Goal: Information Seeking & Learning: Learn about a topic

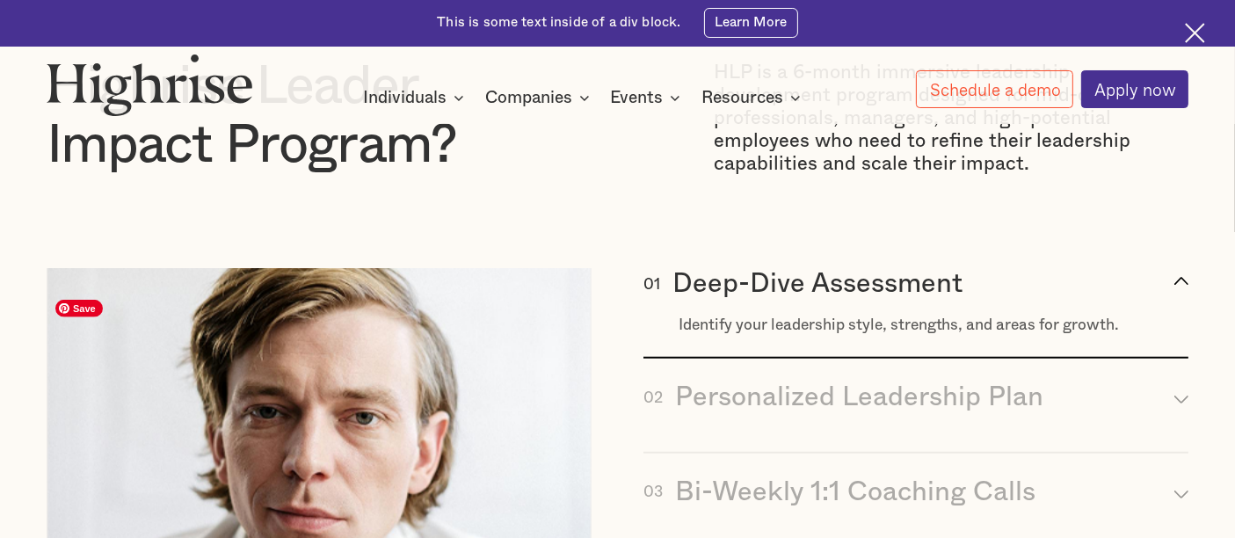
scroll to position [1659, 0]
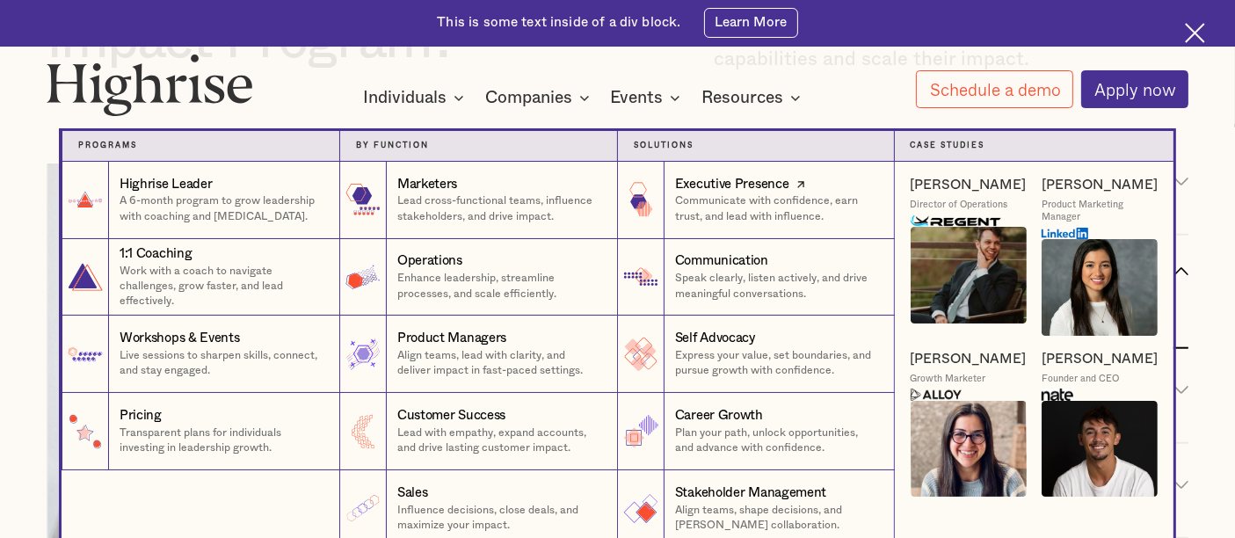
click at [733, 212] on p "Communicate with confidence, earn trust, and lead with influence." at bounding box center [777, 208] width 204 height 30
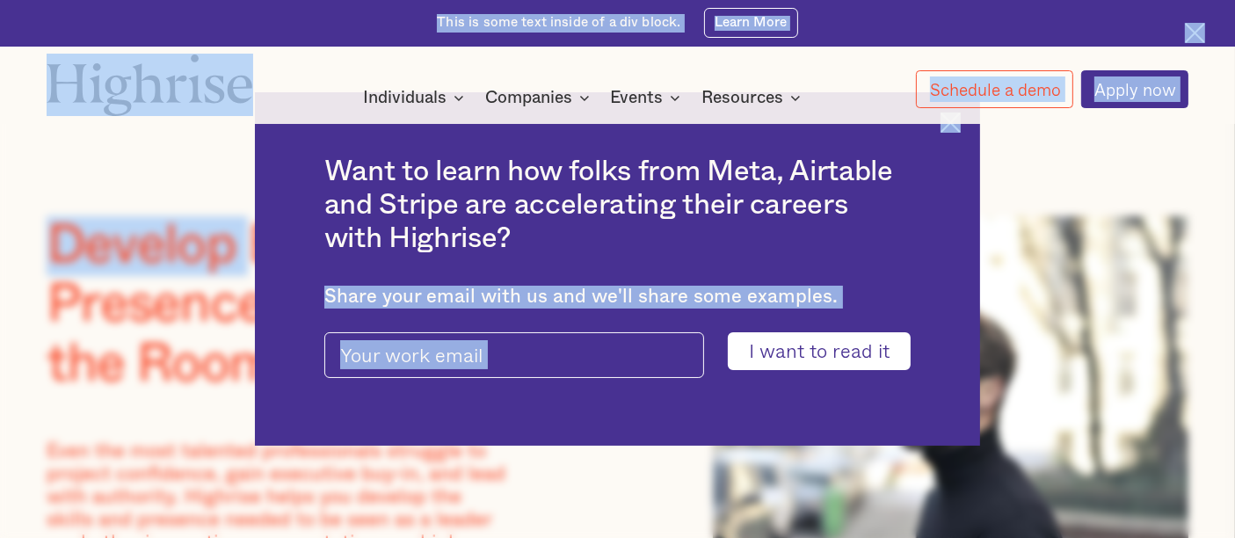
drag, startPoint x: 253, startPoint y: 244, endPoint x: 281, endPoint y: 278, distance: 43.7
click at [161, 287] on div "Want to learn how folks from Meta, Airtable and Stripe are accelerating their c…" at bounding box center [617, 269] width 1235 height 538
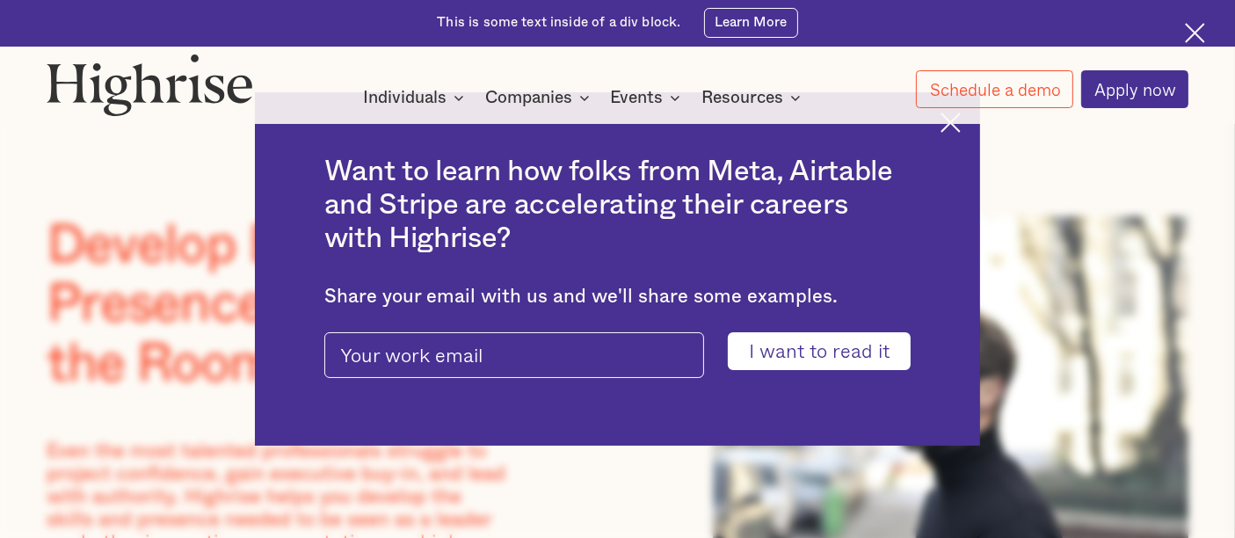
click at [963, 124] on div at bounding box center [617, 116] width 1235 height 16
click at [1194, 30] on img at bounding box center [1195, 33] width 20 height 20
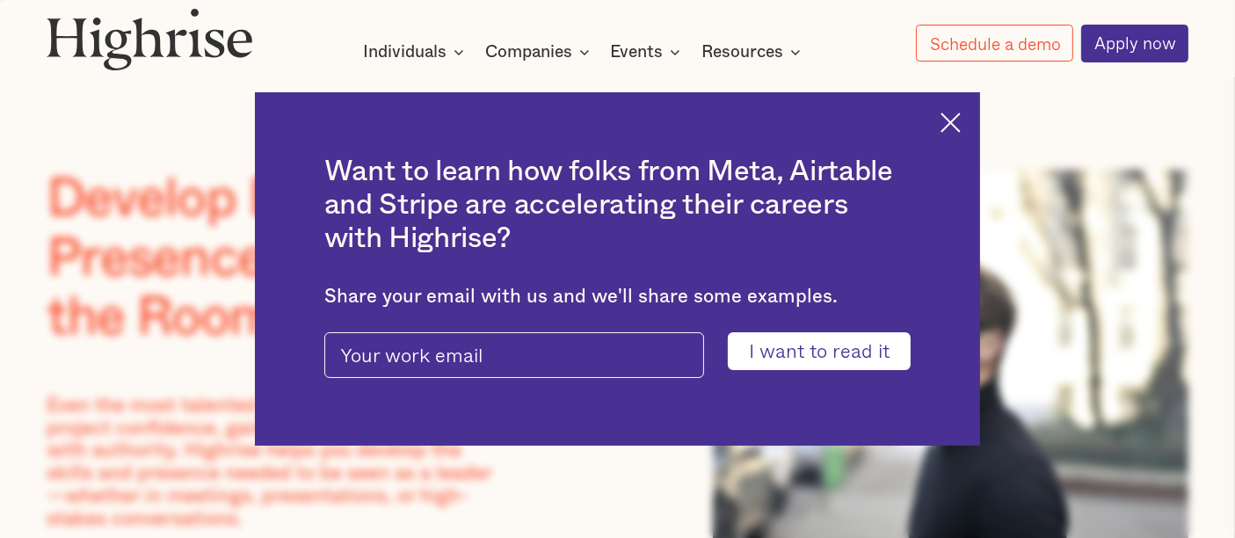
click at [960, 122] on img at bounding box center [950, 122] width 20 height 20
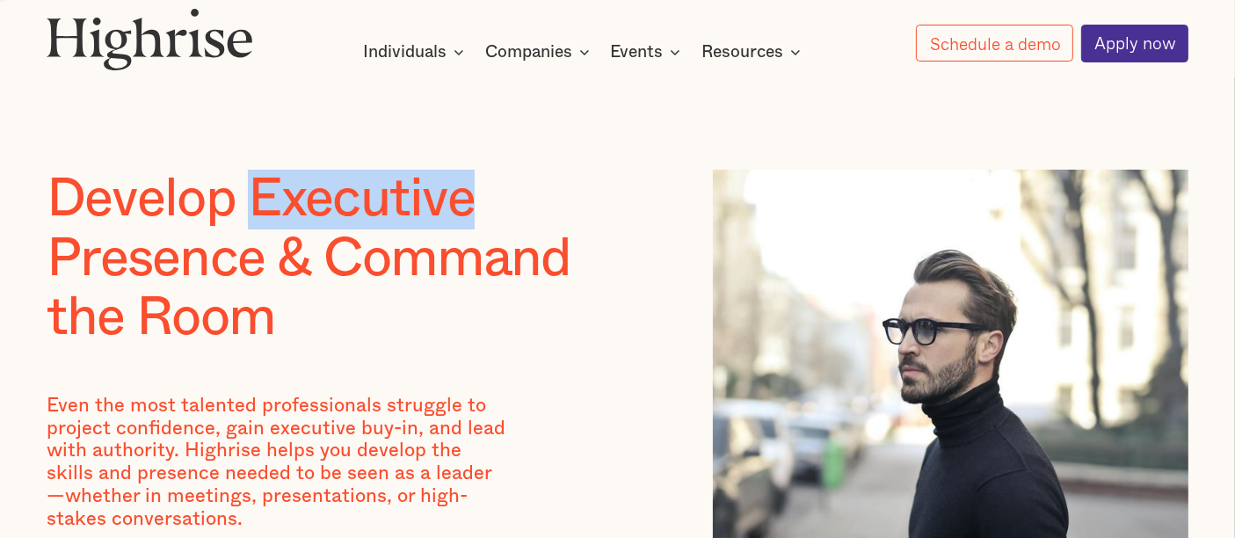
drag, startPoint x: 256, startPoint y: 204, endPoint x: 487, endPoint y: 213, distance: 231.3
click at [487, 213] on h1 "Develop Executive Presence & Command the Room" at bounding box center [349, 259] width 605 height 178
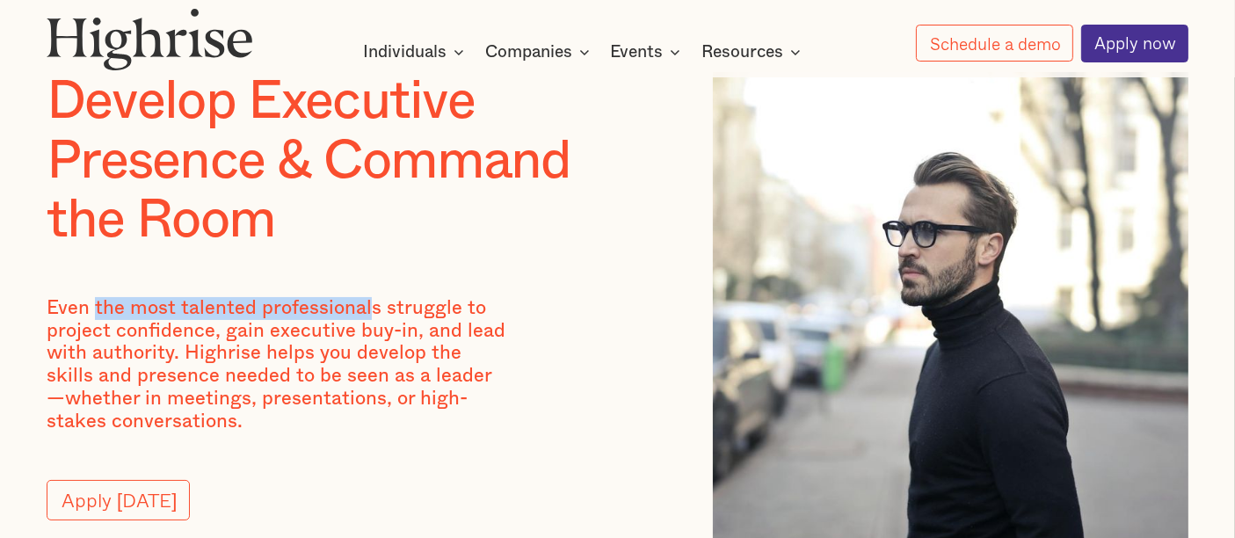
drag, startPoint x: 94, startPoint y: 312, endPoint x: 370, endPoint y: 309, distance: 276.0
click at [370, 309] on p "Even the most talented professionals struggle to project confidence, gain execu…" at bounding box center [278, 365] width 463 height 136
drag, startPoint x: 381, startPoint y: 313, endPoint x: 98, endPoint y: 308, distance: 283.9
click at [98, 308] on p "Even the most talented professionals struggle to project confidence, gain execu…" at bounding box center [278, 365] width 463 height 136
copy p "the most talented professionals"
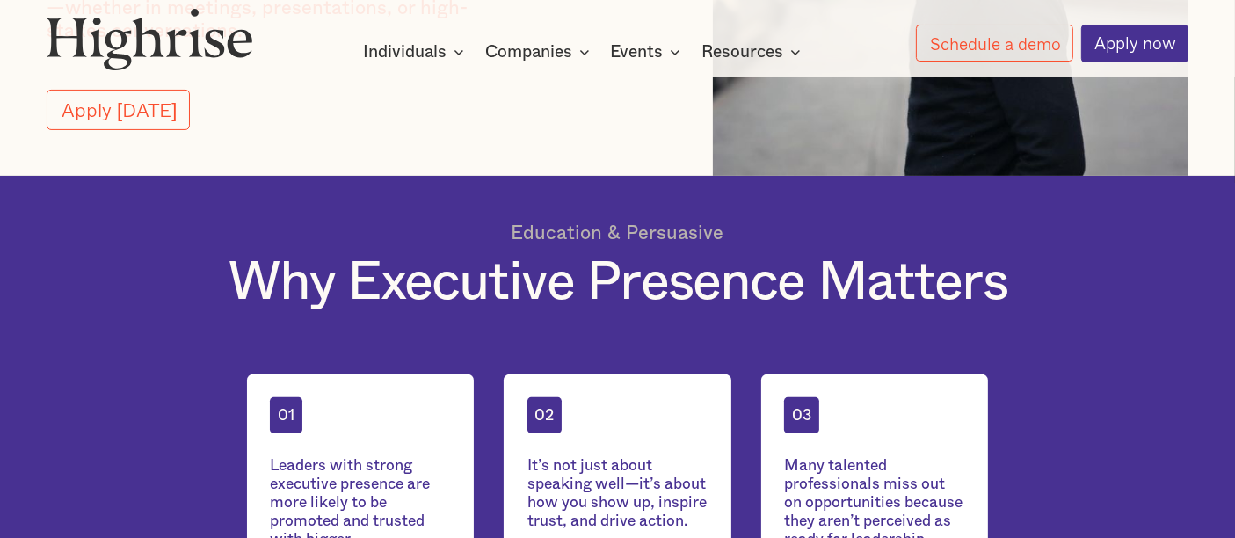
scroll to position [585, 0]
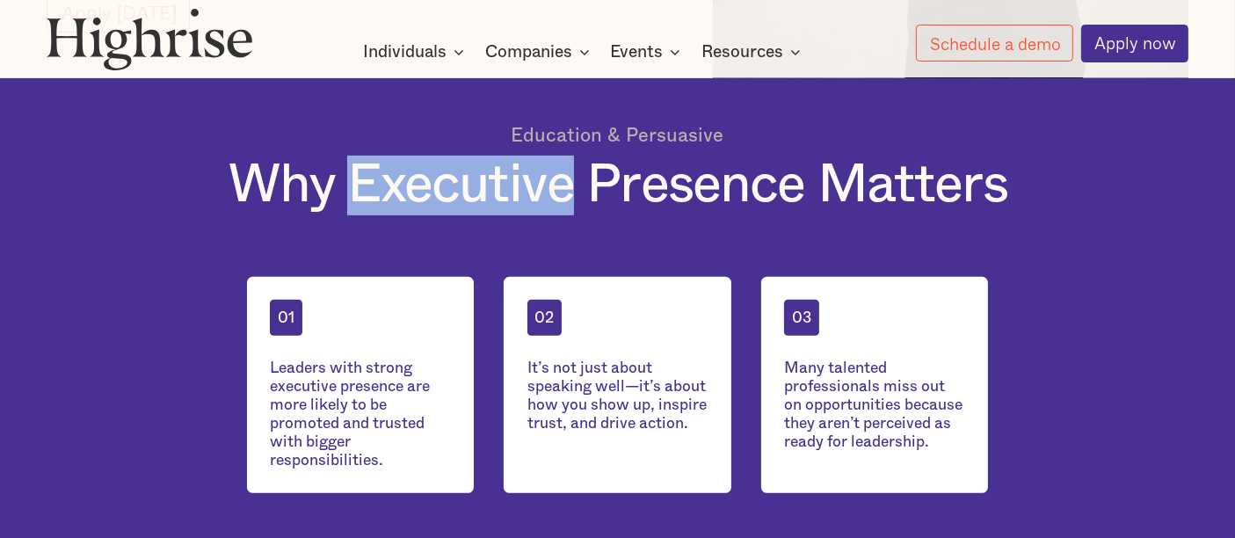
drag, startPoint x: 351, startPoint y: 204, endPoint x: 564, endPoint y: 210, distance: 213.7
click at [564, 210] on h1 "Why Executive Presence Matters" at bounding box center [618, 186] width 780 height 60
copy h1 "Executive"
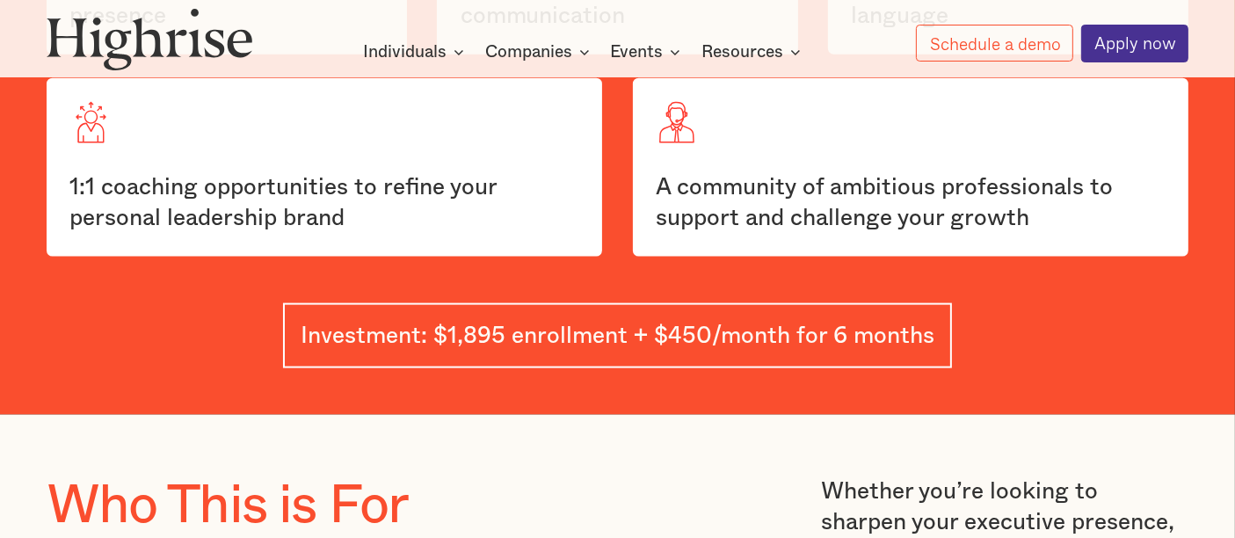
scroll to position [2441, 0]
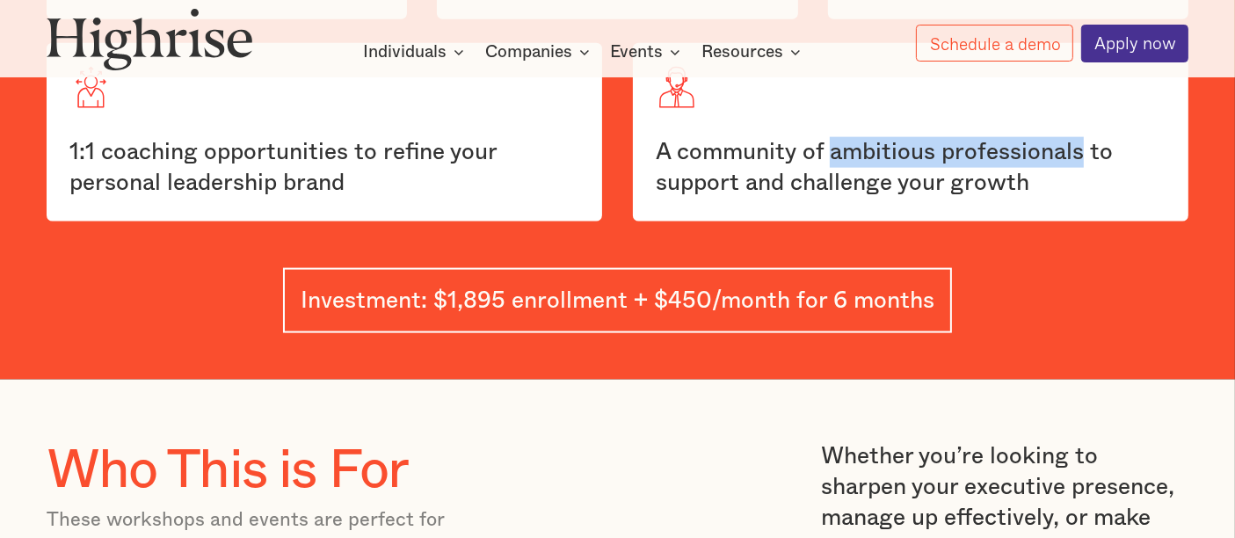
drag, startPoint x: 831, startPoint y: 177, endPoint x: 1087, endPoint y: 177, distance: 256.6
click at [1087, 177] on div "A community of ambitious professionals to support and challenge your growth" at bounding box center [911, 168] width 510 height 62
copy div "ambitious professionals"
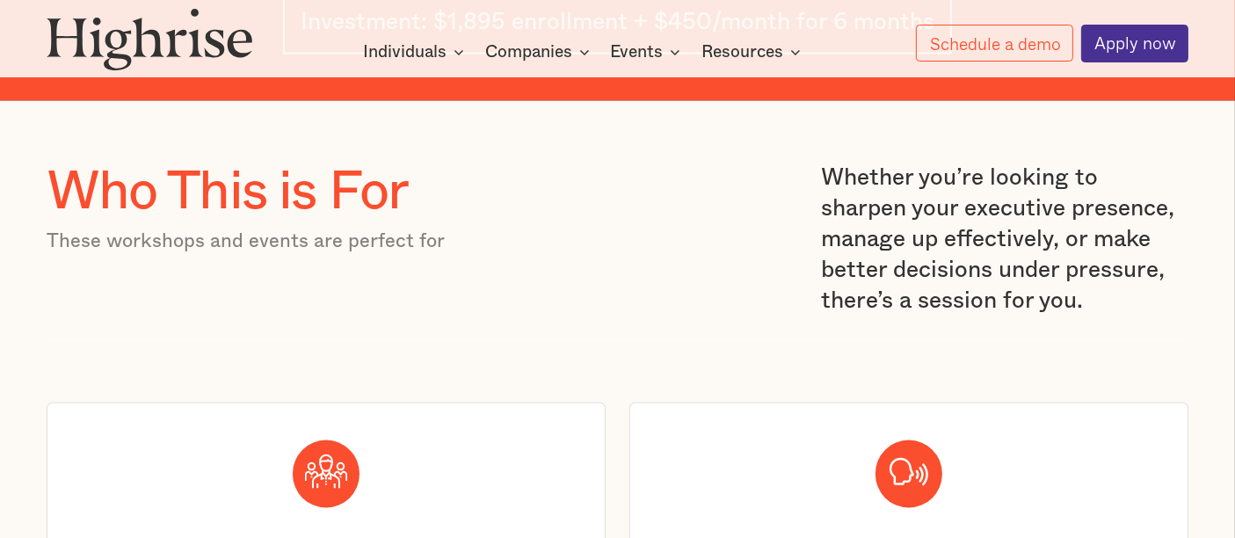
scroll to position [2734, 0]
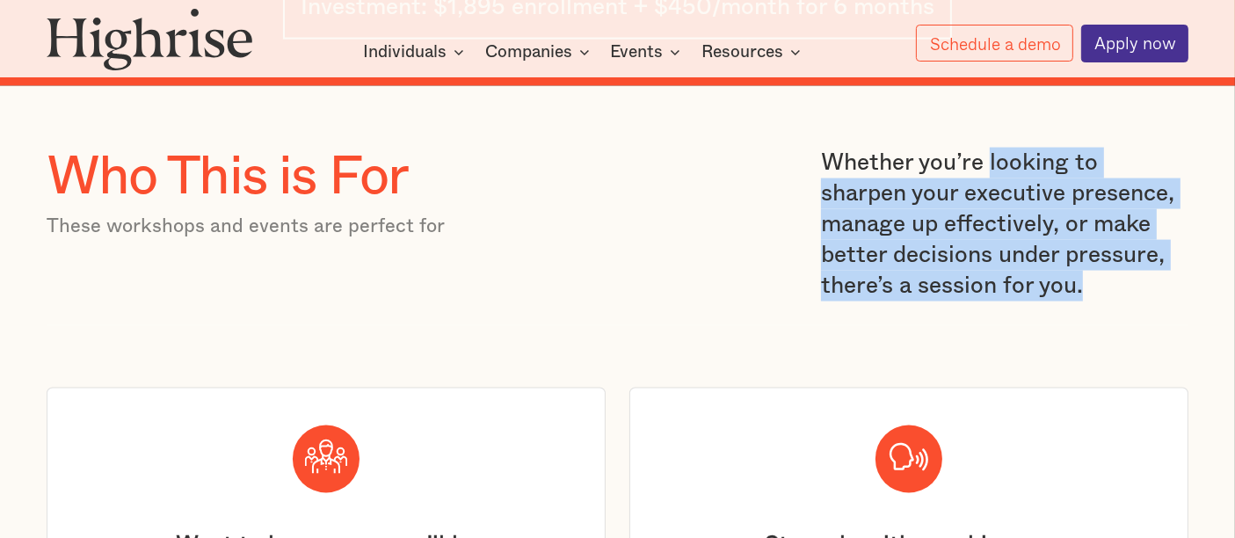
drag, startPoint x: 985, startPoint y: 193, endPoint x: 1011, endPoint y: 330, distance: 138.6
click at [1011, 301] on p "Whether you’re looking to sharpen your executive presence, manage up effectivel…" at bounding box center [1004, 225] width 367 height 154
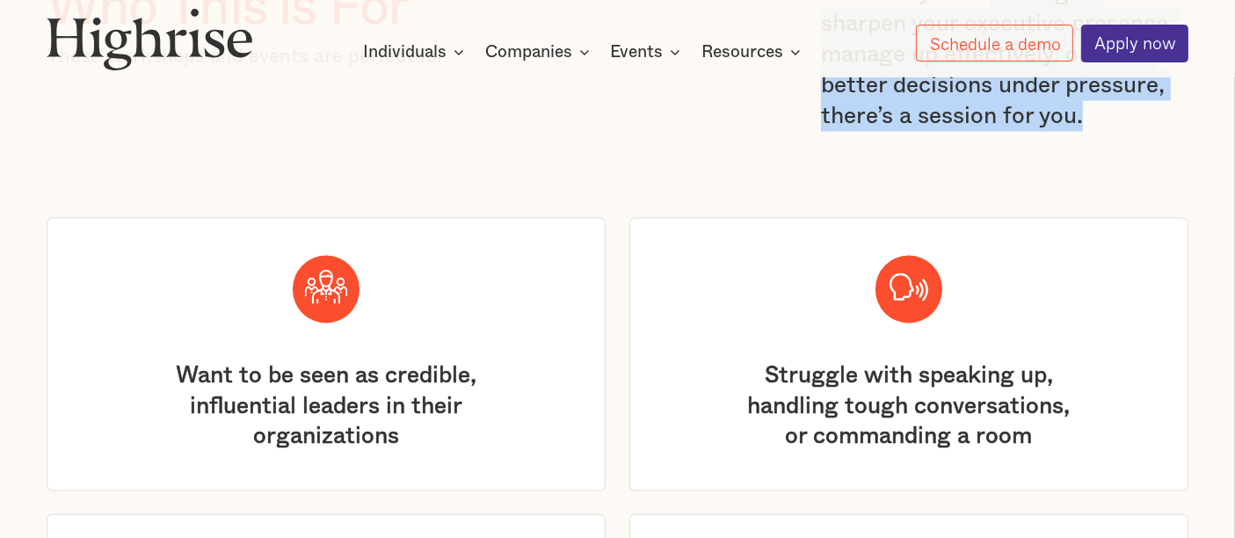
scroll to position [2832, 0]
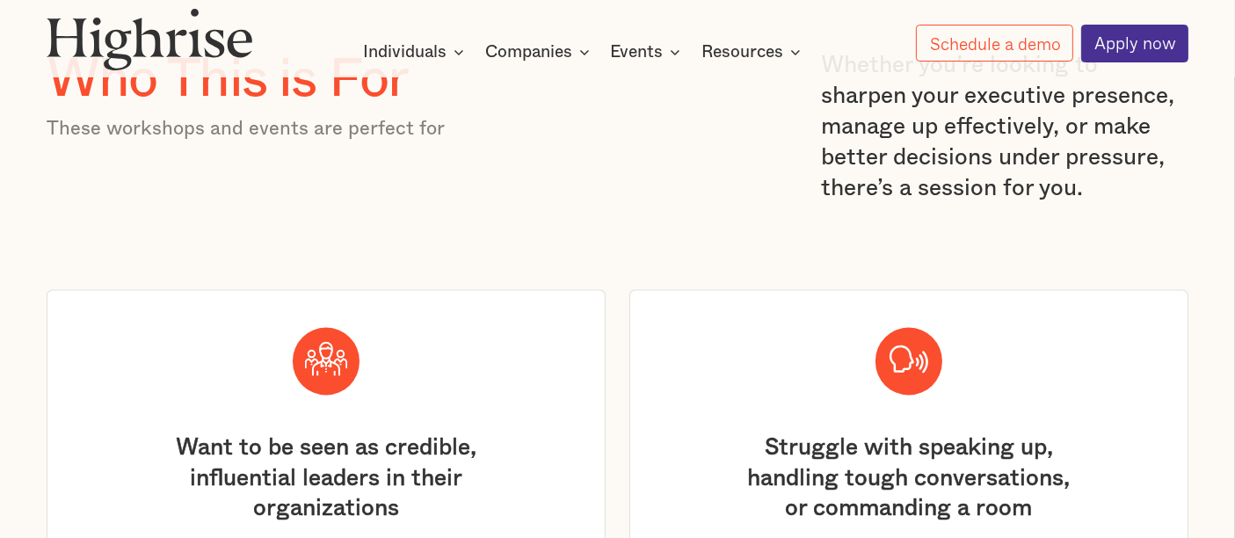
click at [815, 91] on div "Who This is For These workshops and events are perfect for Whether you’re looki…" at bounding box center [618, 139] width 1143 height 178
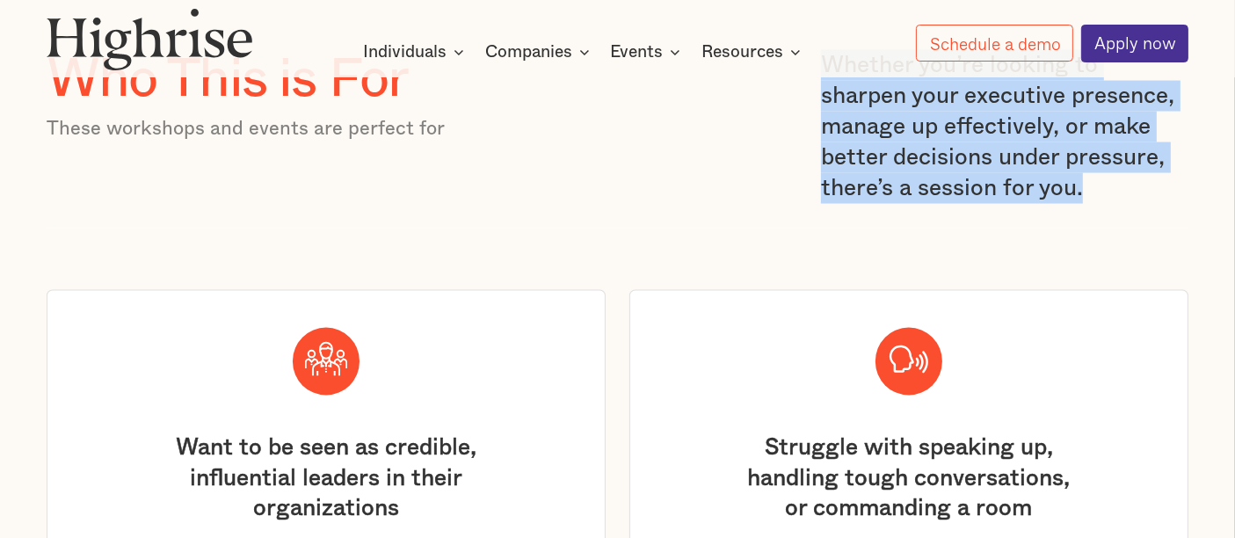
drag, startPoint x: 820, startPoint y: 91, endPoint x: 1025, endPoint y: 232, distance: 248.4
click at [1025, 204] on p "Whether you’re looking to sharpen your executive presence, manage up effectivel…" at bounding box center [1004, 127] width 367 height 154
copy p "Whether you’re looking to sharpen your executive presence, manage up effectivel…"
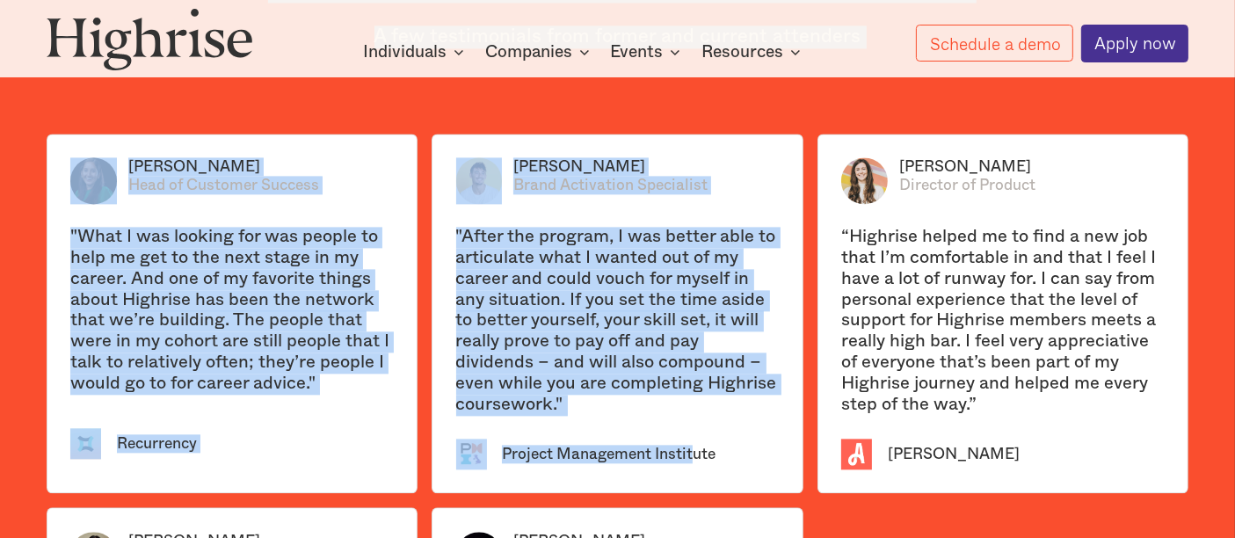
scroll to position [3885, 0]
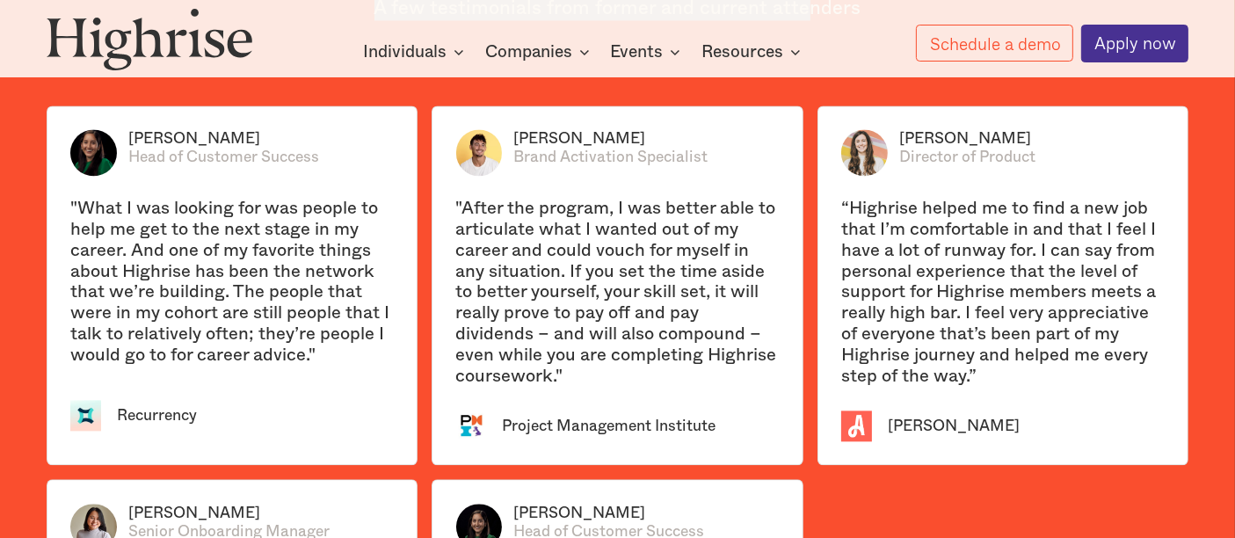
drag, startPoint x: 57, startPoint y: 204, endPoint x: 806, endPoint y: 86, distance: 758.0
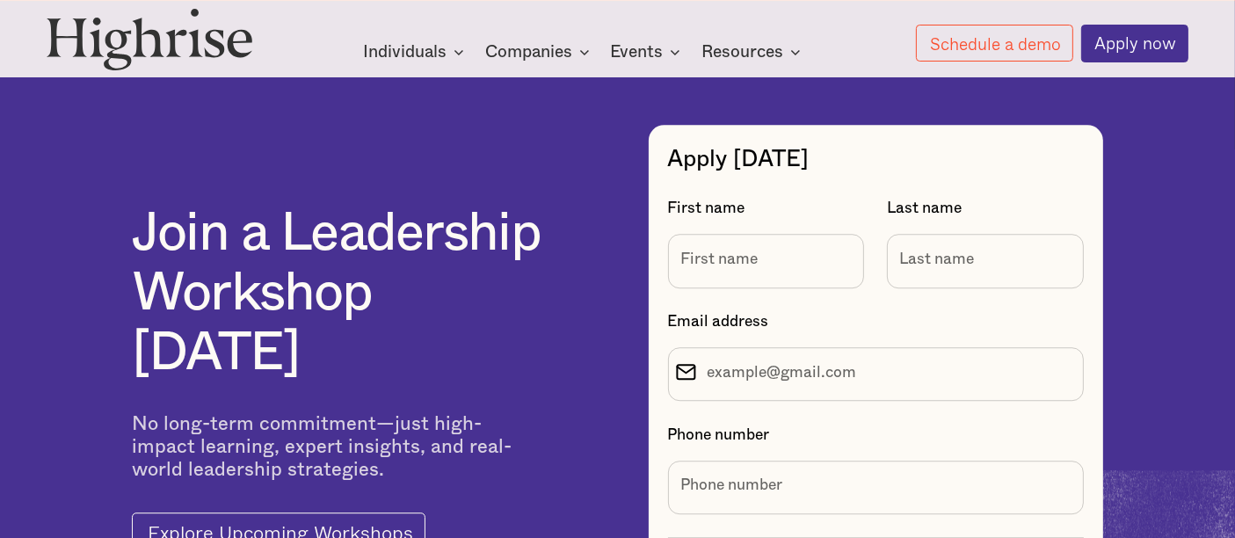
scroll to position [4959, 0]
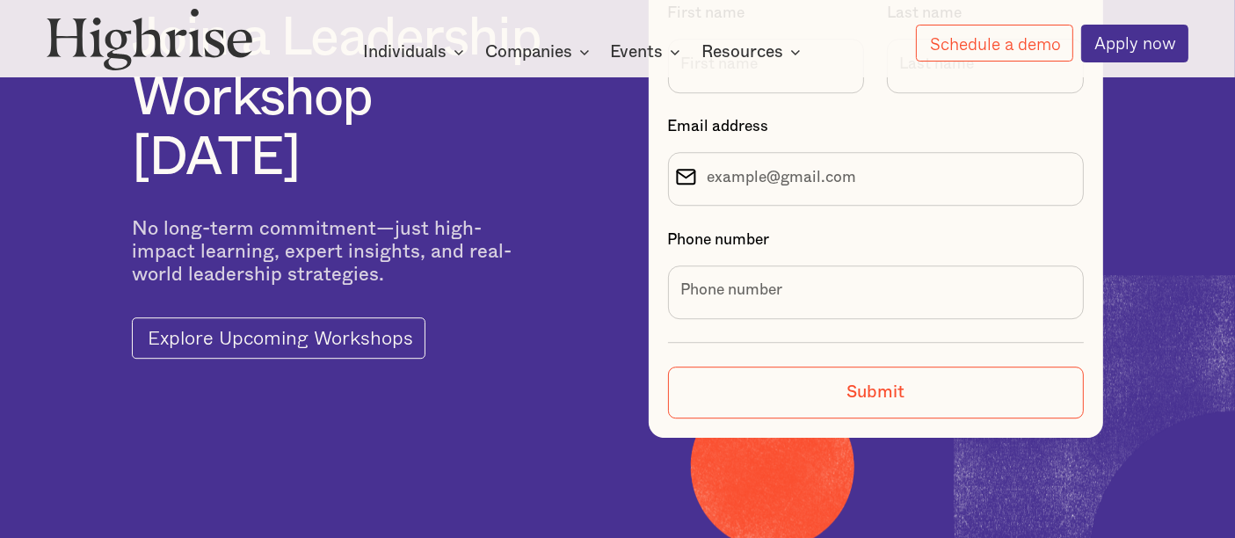
copy div "Develop Executive Presence & Command the Room Even the most talented profession…"
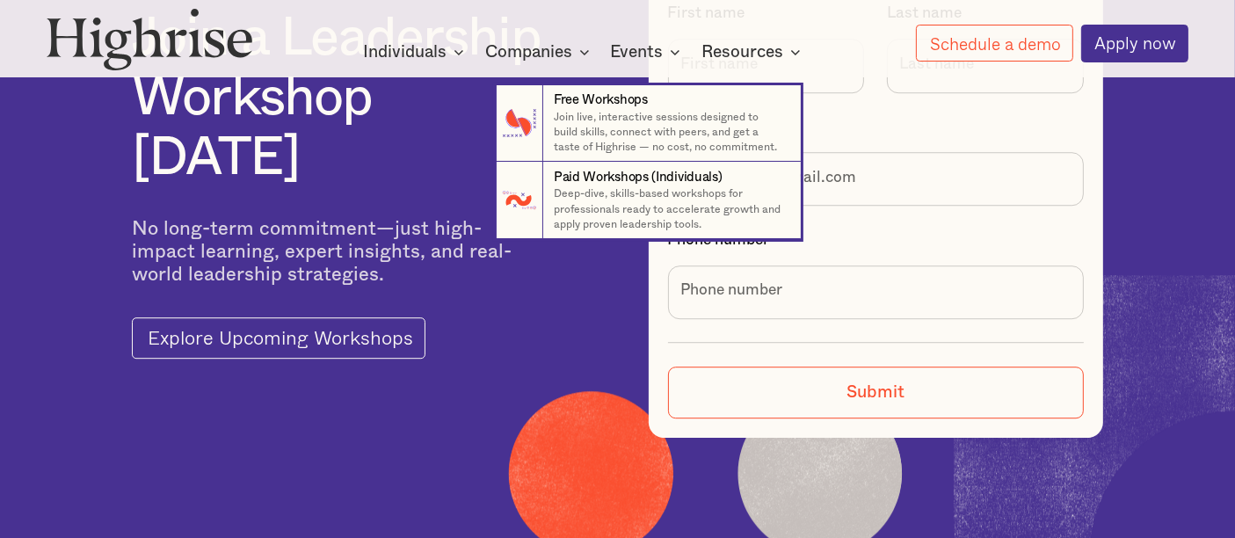
click at [279, 165] on nav "7 Free Workshops Join live, interactive sessions designed to build skills, conn…" at bounding box center [618, 146] width 1055 height 185
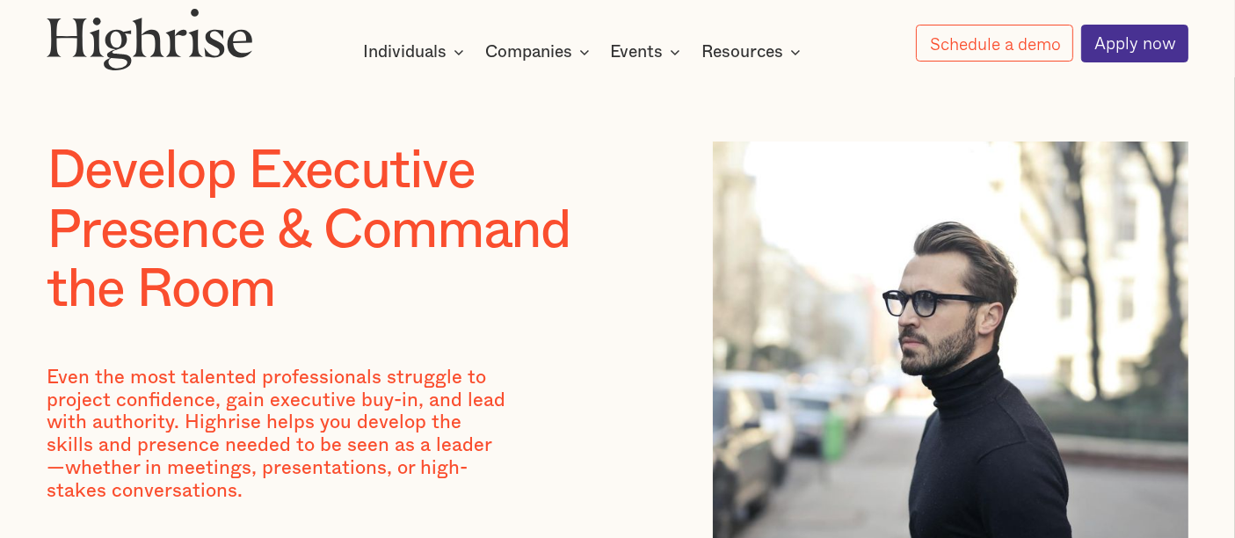
scroll to position [0, 0]
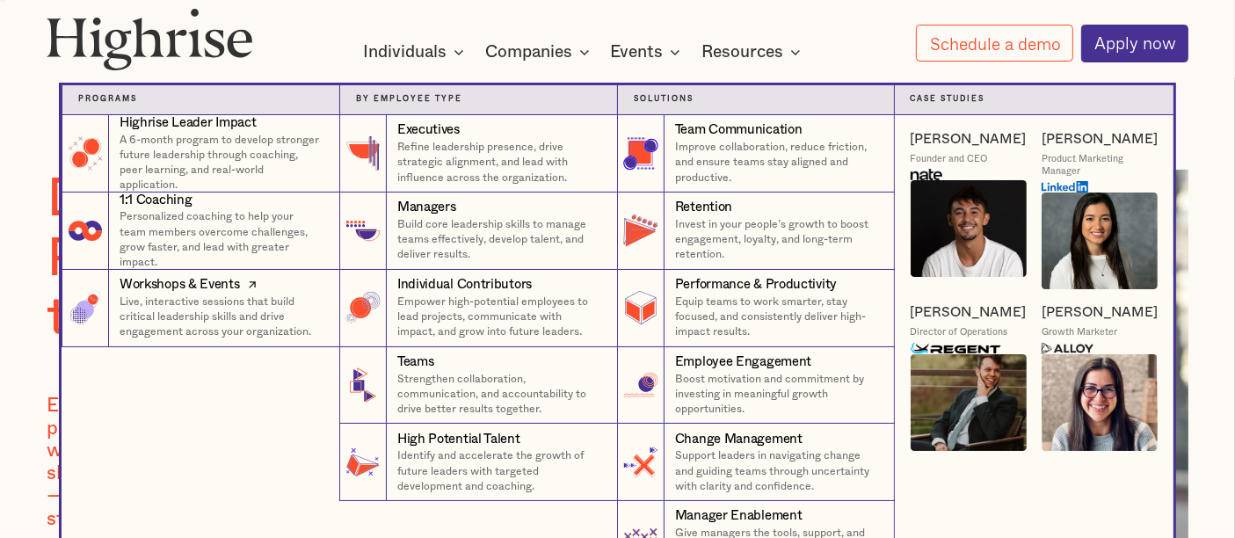
click at [191, 322] on p "Live, interactive sessions that build critical leadership skills and drive enga…" at bounding box center [222, 317] width 205 height 46
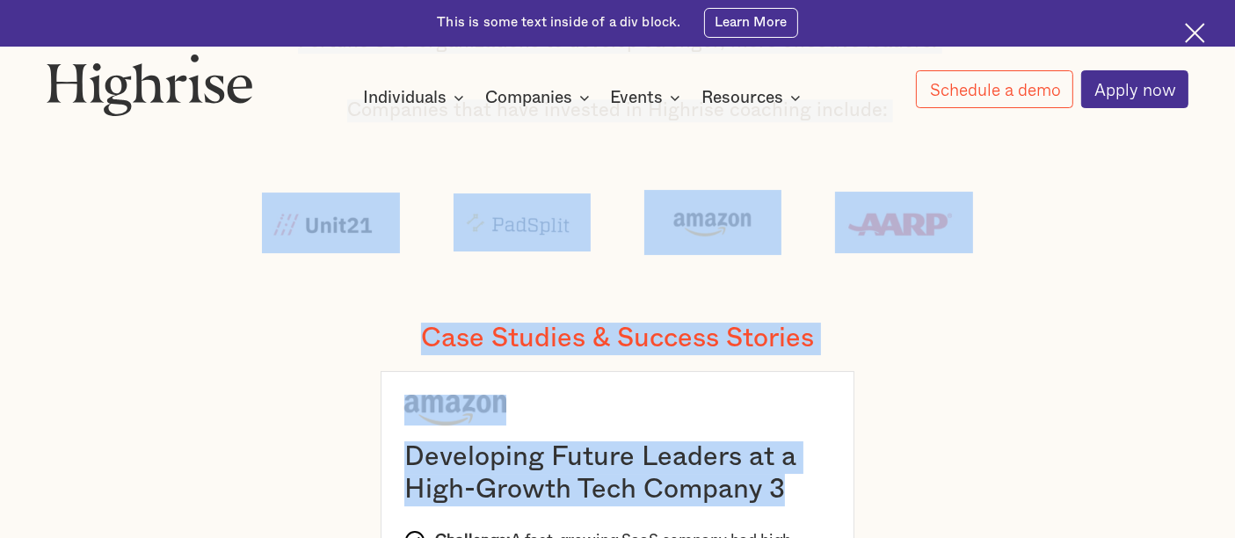
scroll to position [5872, 0]
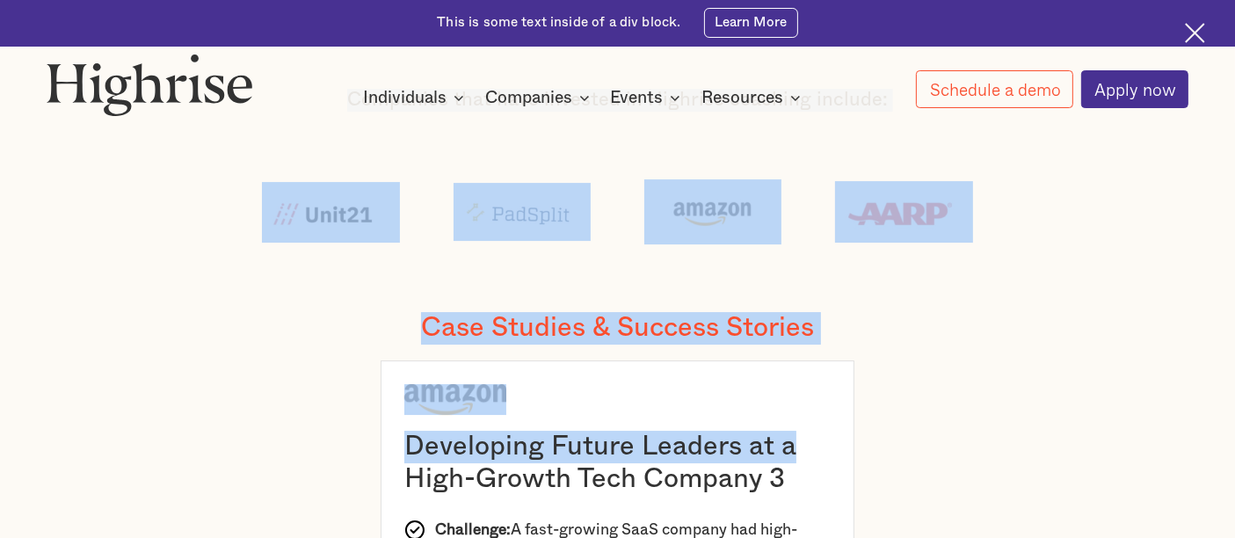
drag, startPoint x: 294, startPoint y: 217, endPoint x: 934, endPoint y: 447, distance: 680.0
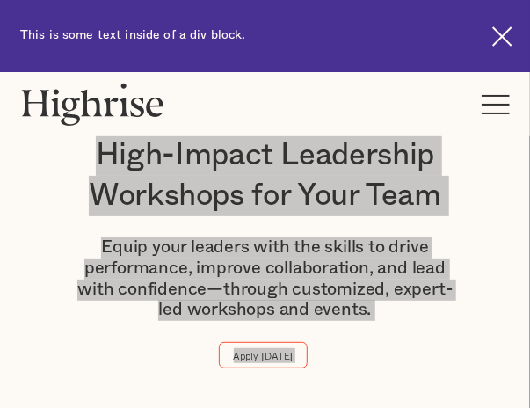
scroll to position [0, 0]
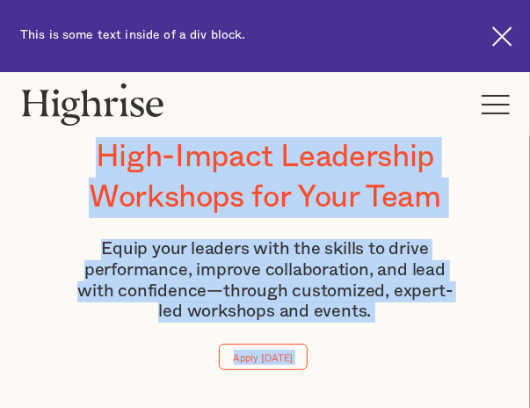
click at [386, 107] on div "How It Works Individuals Programs 1 Highrise Leader A 6-month program to grow l…" at bounding box center [265, 104] width 530 height 64
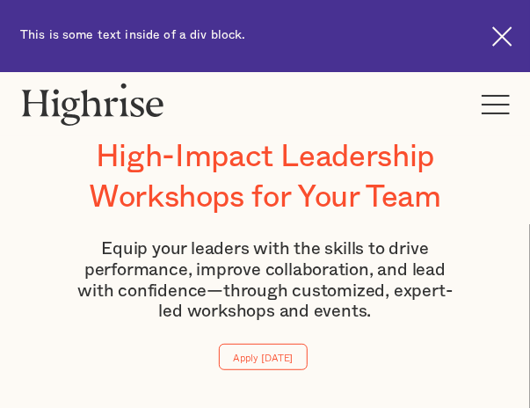
click at [120, 112] on img at bounding box center [92, 104] width 145 height 43
click at [158, 163] on h1 "High-Impact Leadership Workshops for Your Team" at bounding box center [265, 177] width 396 height 81
click at [132, 100] on img at bounding box center [92, 104] width 145 height 43
click at [506, 201] on div "High-Impact Leadership Workshops for Your Team Equip your leaders with the skil…" at bounding box center [265, 246] width 490 height 289
click at [502, 47] on div at bounding box center [501, 35] width 35 height 35
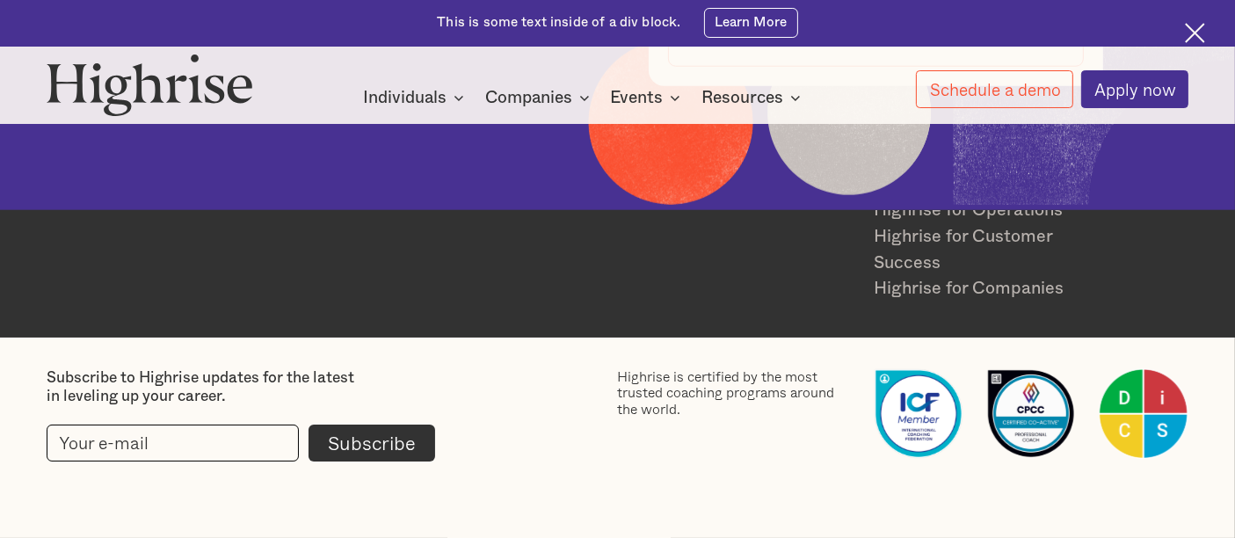
scroll to position [8593, 0]
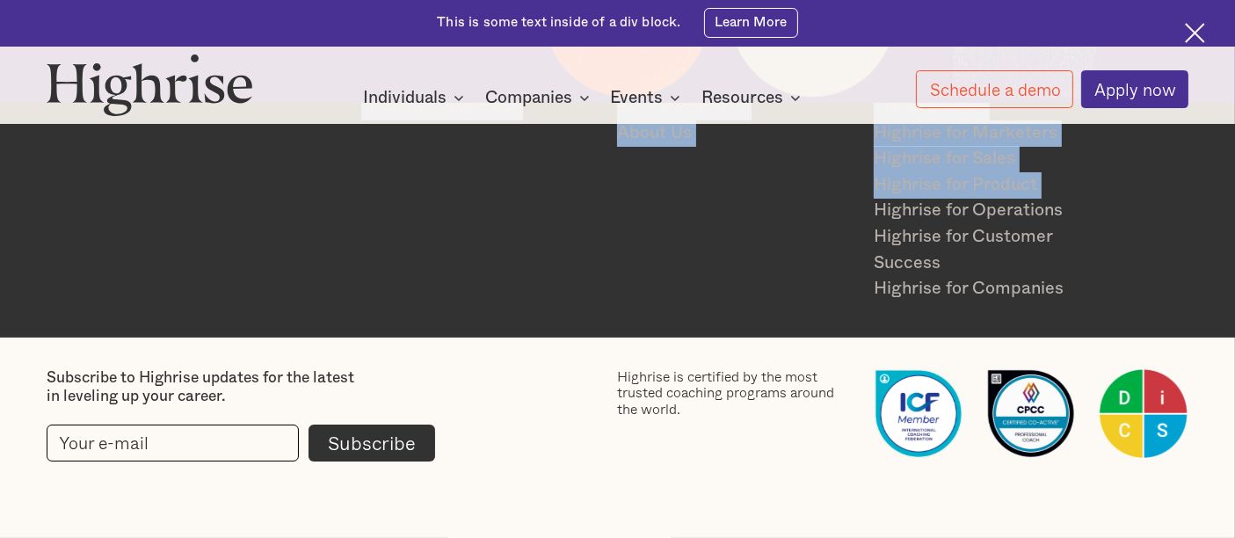
drag, startPoint x: 296, startPoint y: 197, endPoint x: 854, endPoint y: 217, distance: 558.4
copy body "Lore-Ipsumd Sitametcon Adipiscin eli Sedd Eius Tempo inci utlabor etdo mag aliq…"
